Goal: Task Accomplishment & Management: Use online tool/utility

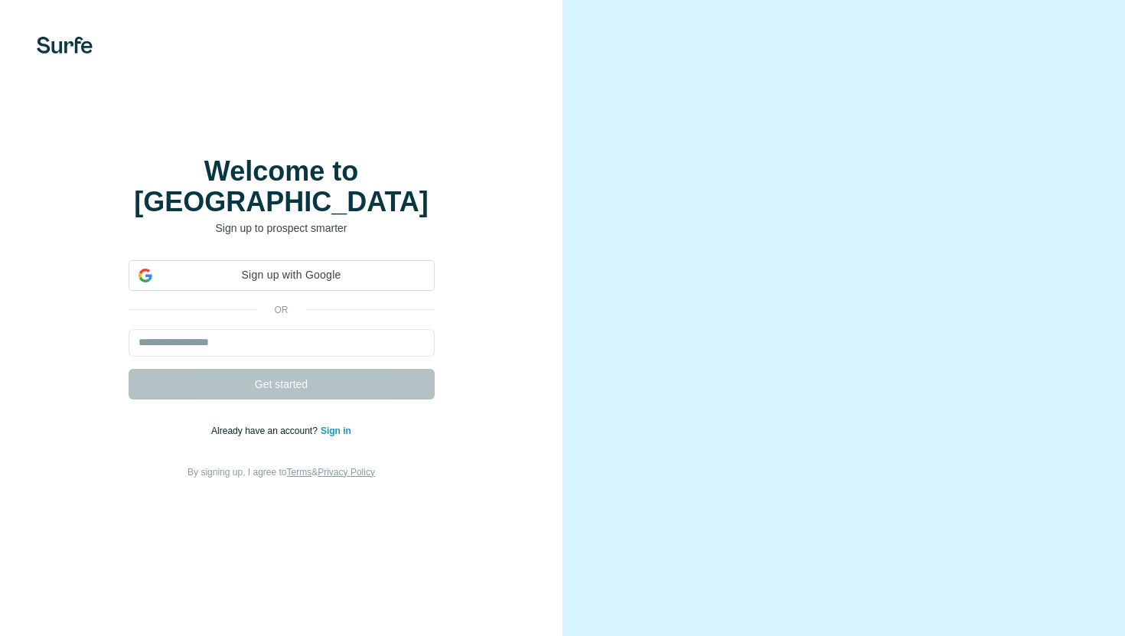
click at [253, 329] on input "email" at bounding box center [282, 343] width 306 height 28
type input "**********"
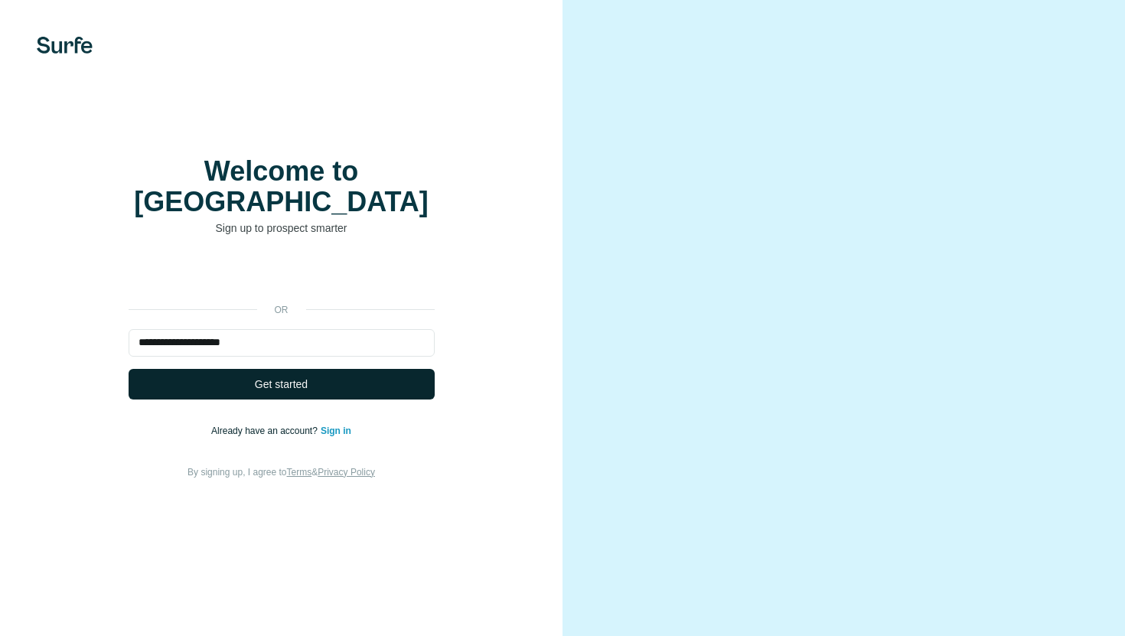
click at [316, 369] on button "Get started" at bounding box center [282, 384] width 306 height 31
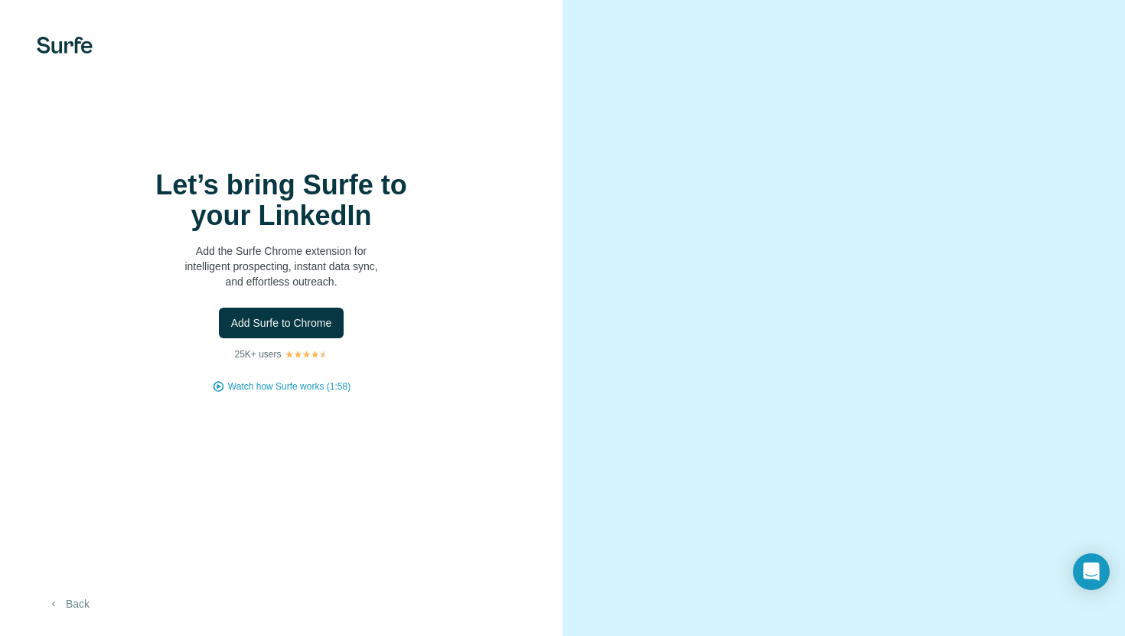
click at [68, 605] on button "Back" at bounding box center [69, 604] width 64 height 28
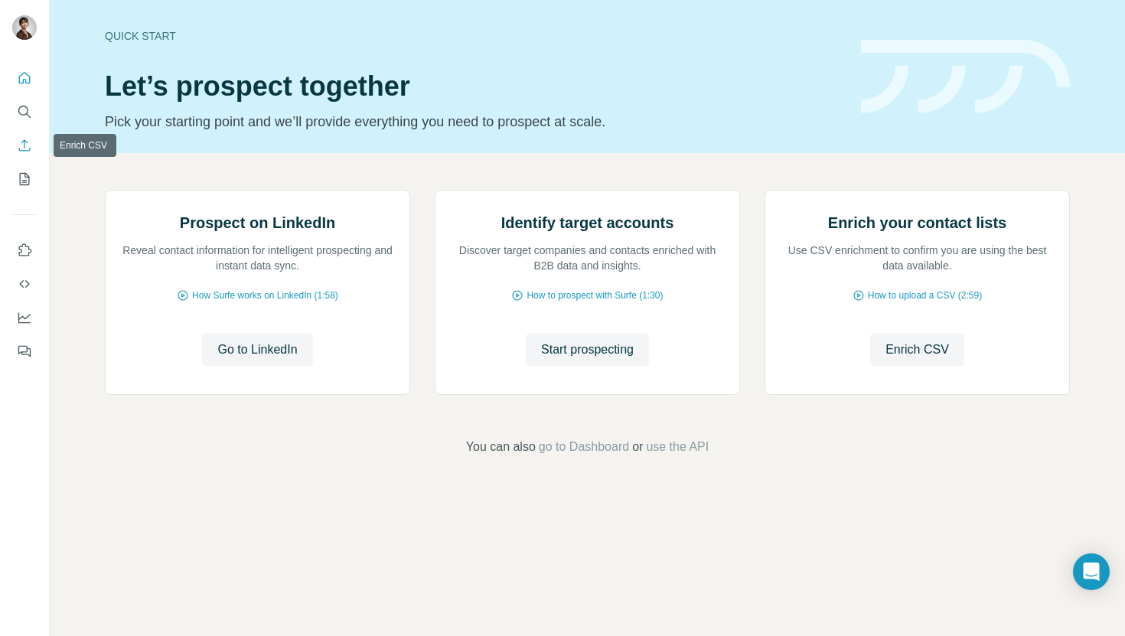
click at [25, 146] on icon "Enrich CSV" at bounding box center [24, 145] width 15 height 15
click at [26, 147] on icon "Enrich CSV" at bounding box center [24, 145] width 15 height 15
click at [23, 146] on icon "Enrich CSV" at bounding box center [24, 145] width 15 height 15
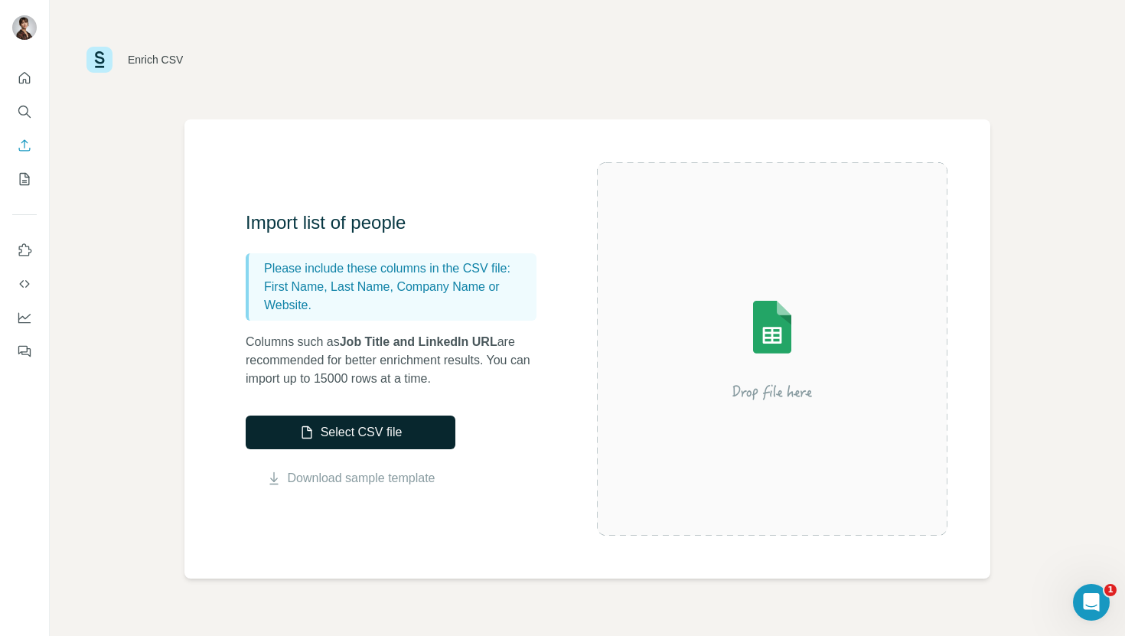
click at [389, 435] on button "Select CSV file" at bounding box center [351, 433] width 210 height 34
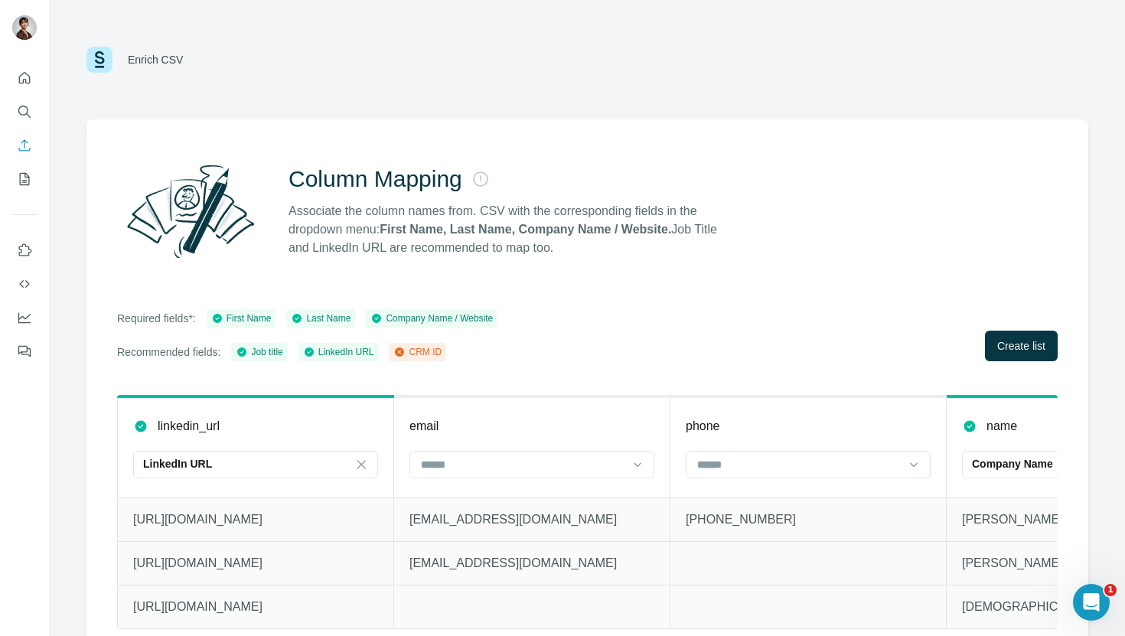
click at [582, 73] on div "Enrich CSV" at bounding box center [587, 60] width 1002 height 46
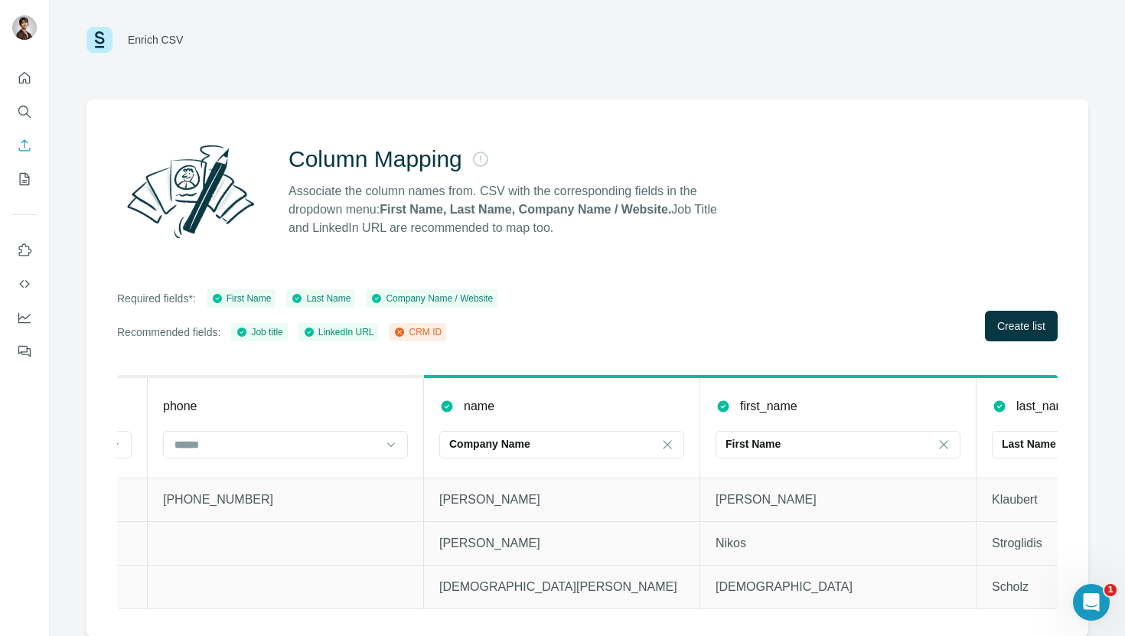
scroll to position [0, 544]
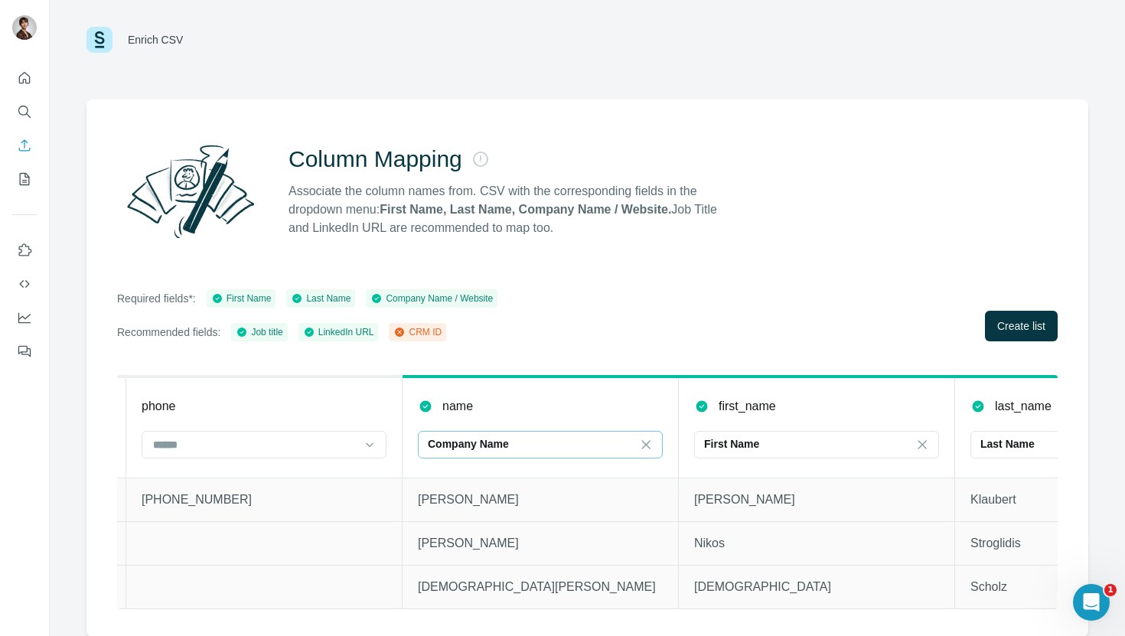
click at [634, 442] on div "Company Name" at bounding box center [531, 443] width 207 height 15
click at [652, 442] on icon at bounding box center [645, 444] width 15 height 15
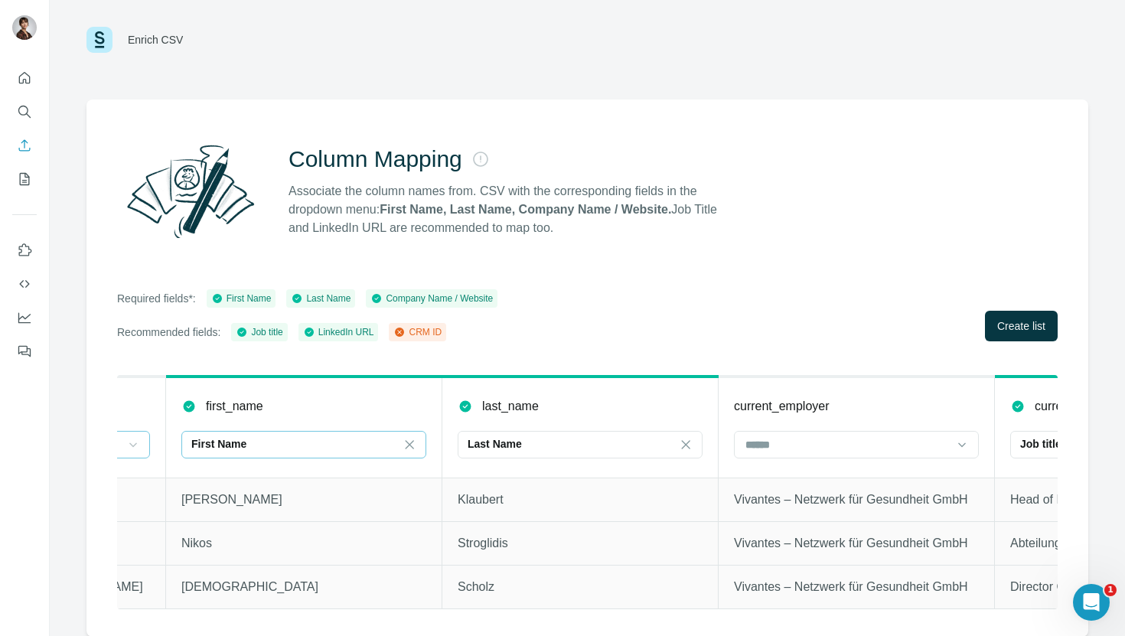
scroll to position [0, 1196]
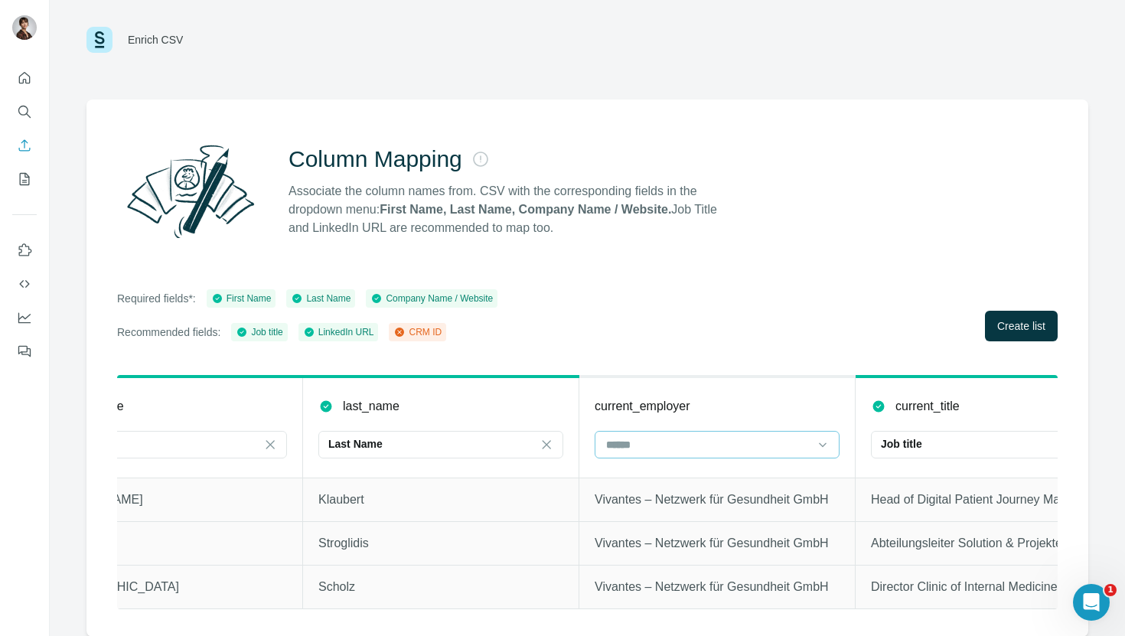
click at [796, 441] on input at bounding box center [708, 444] width 207 height 17
click at [750, 468] on div "Company Name" at bounding box center [716, 478] width 237 height 28
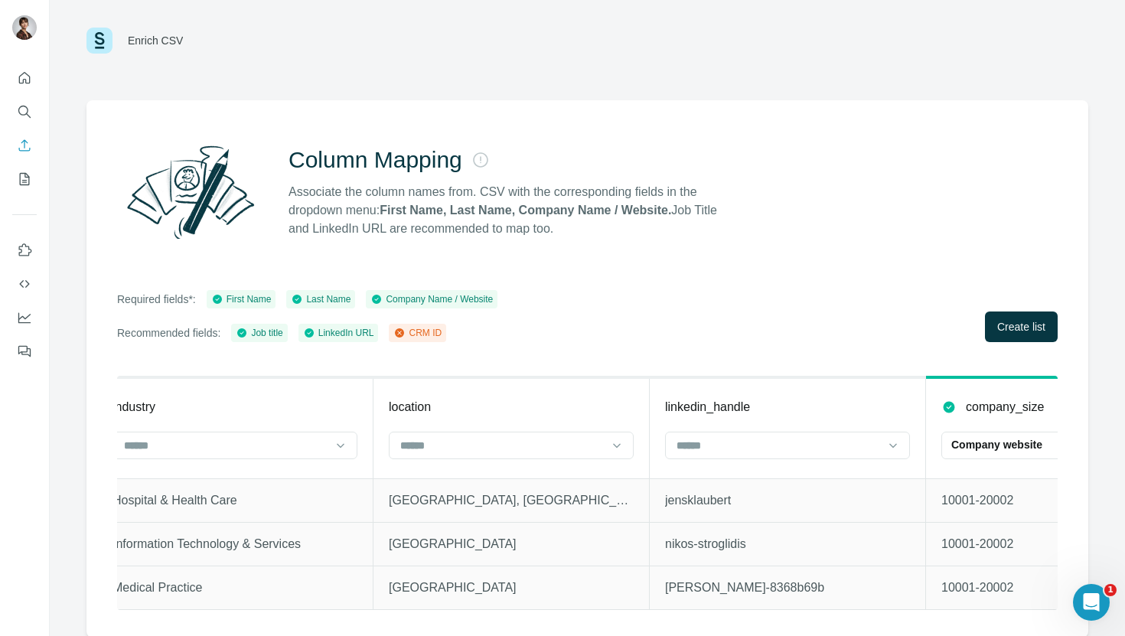
scroll to position [20, 0]
click at [1010, 438] on p "Company website" at bounding box center [996, 443] width 91 height 15
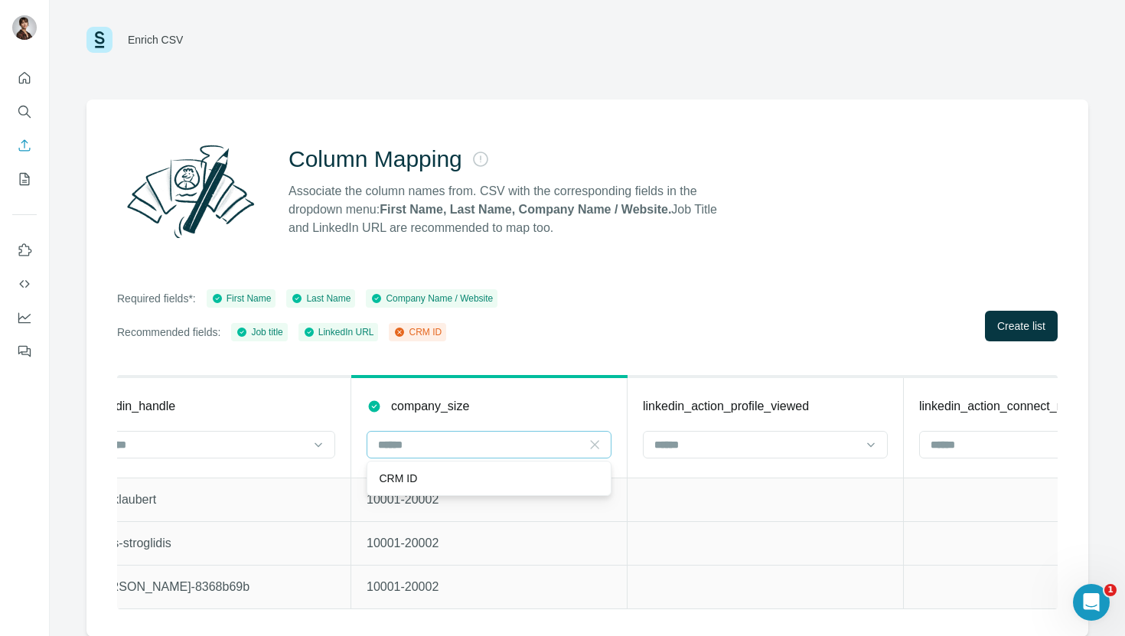
click at [595, 442] on icon at bounding box center [594, 444] width 15 height 15
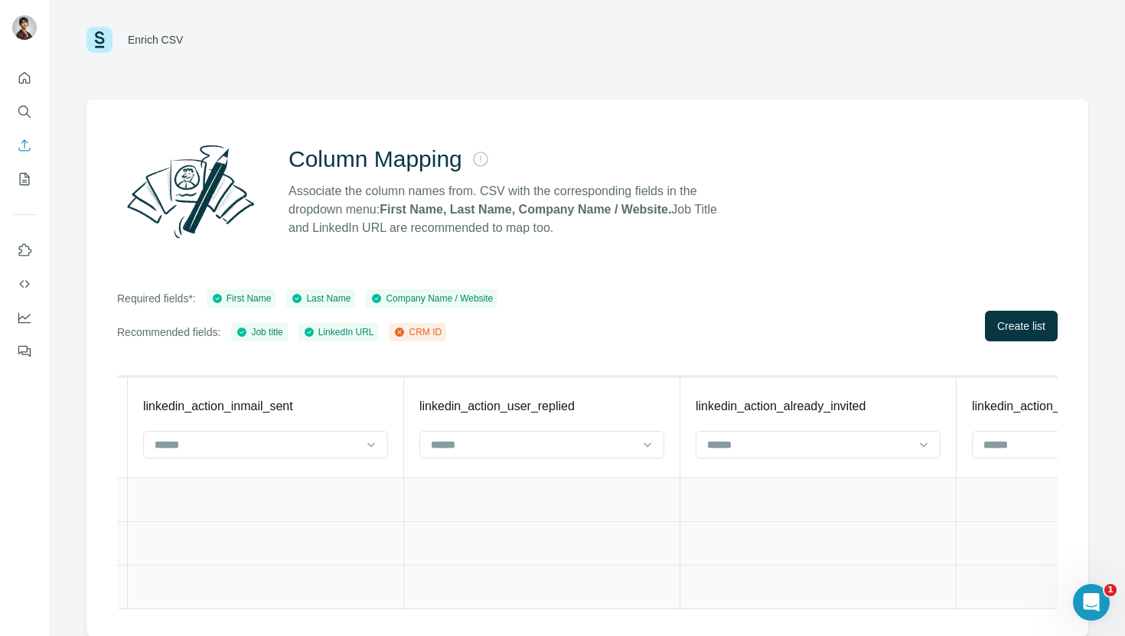
scroll to position [0, 4861]
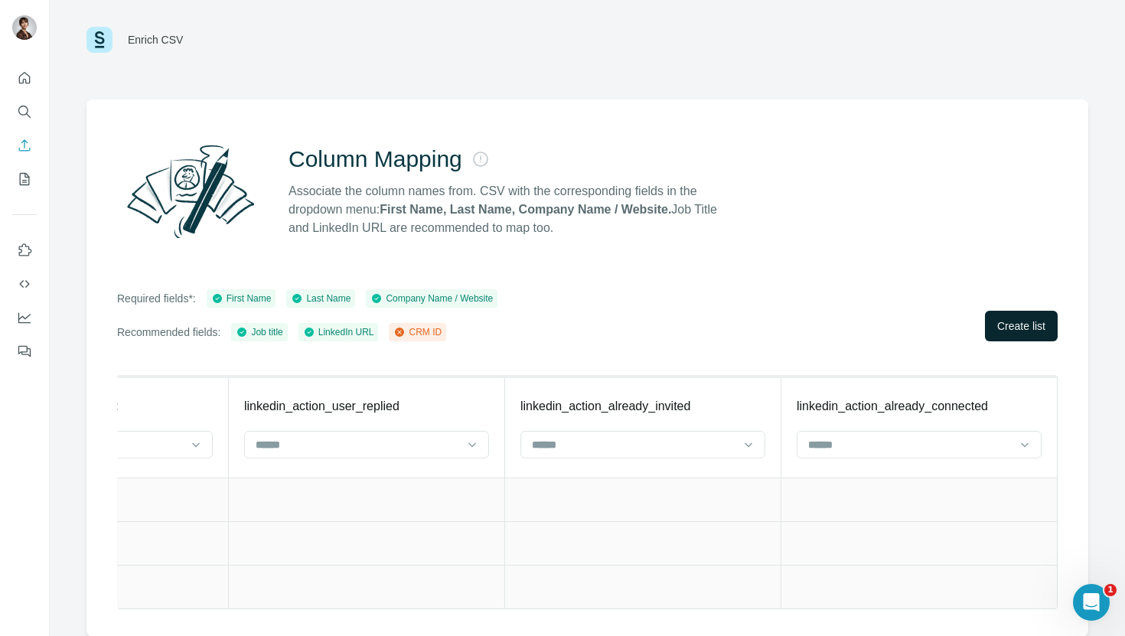
click at [1051, 326] on button "Create list" at bounding box center [1021, 326] width 73 height 31
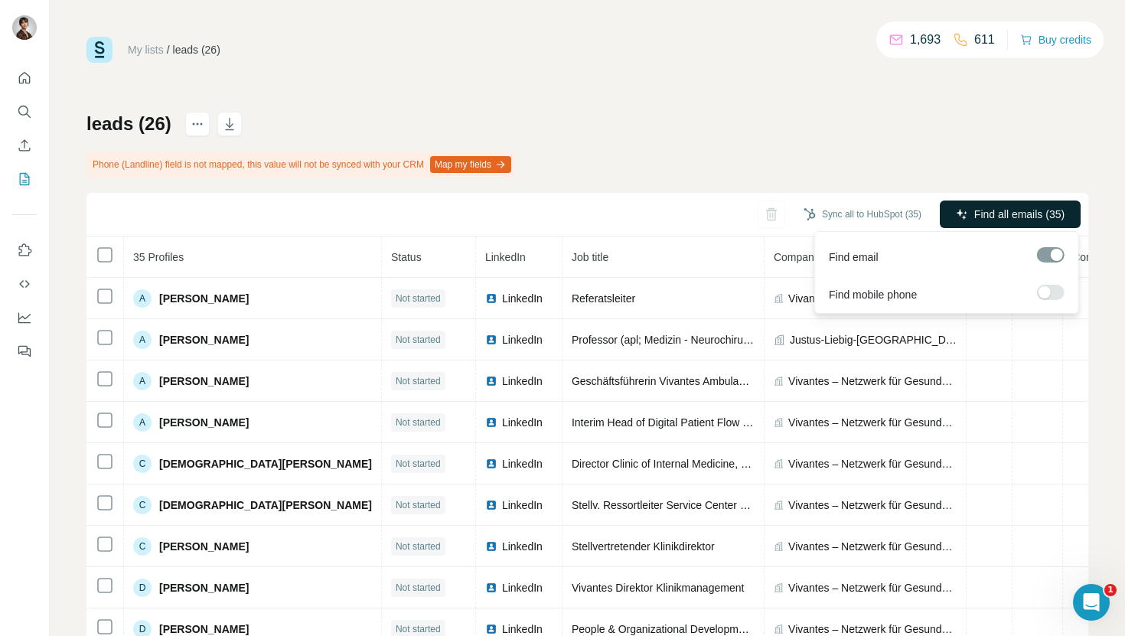
click at [986, 210] on span "Find all emails (35)" at bounding box center [1019, 214] width 90 height 15
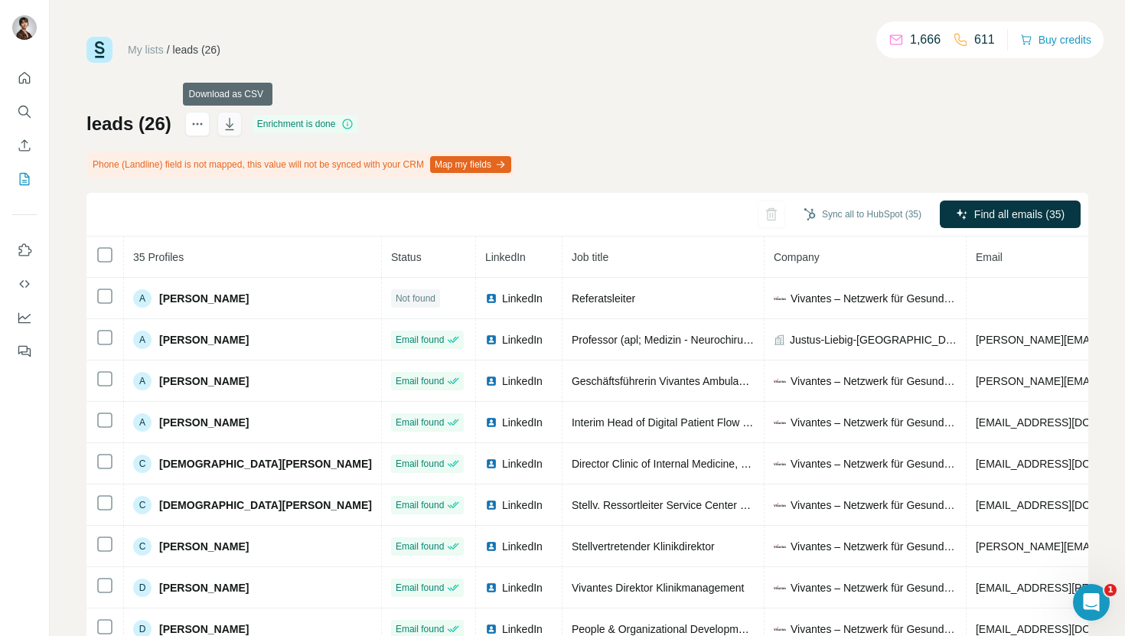
click at [230, 122] on icon "button" at bounding box center [229, 123] width 15 height 15
